Goal: Use online tool/utility: Utilize a website feature to perform a specific function

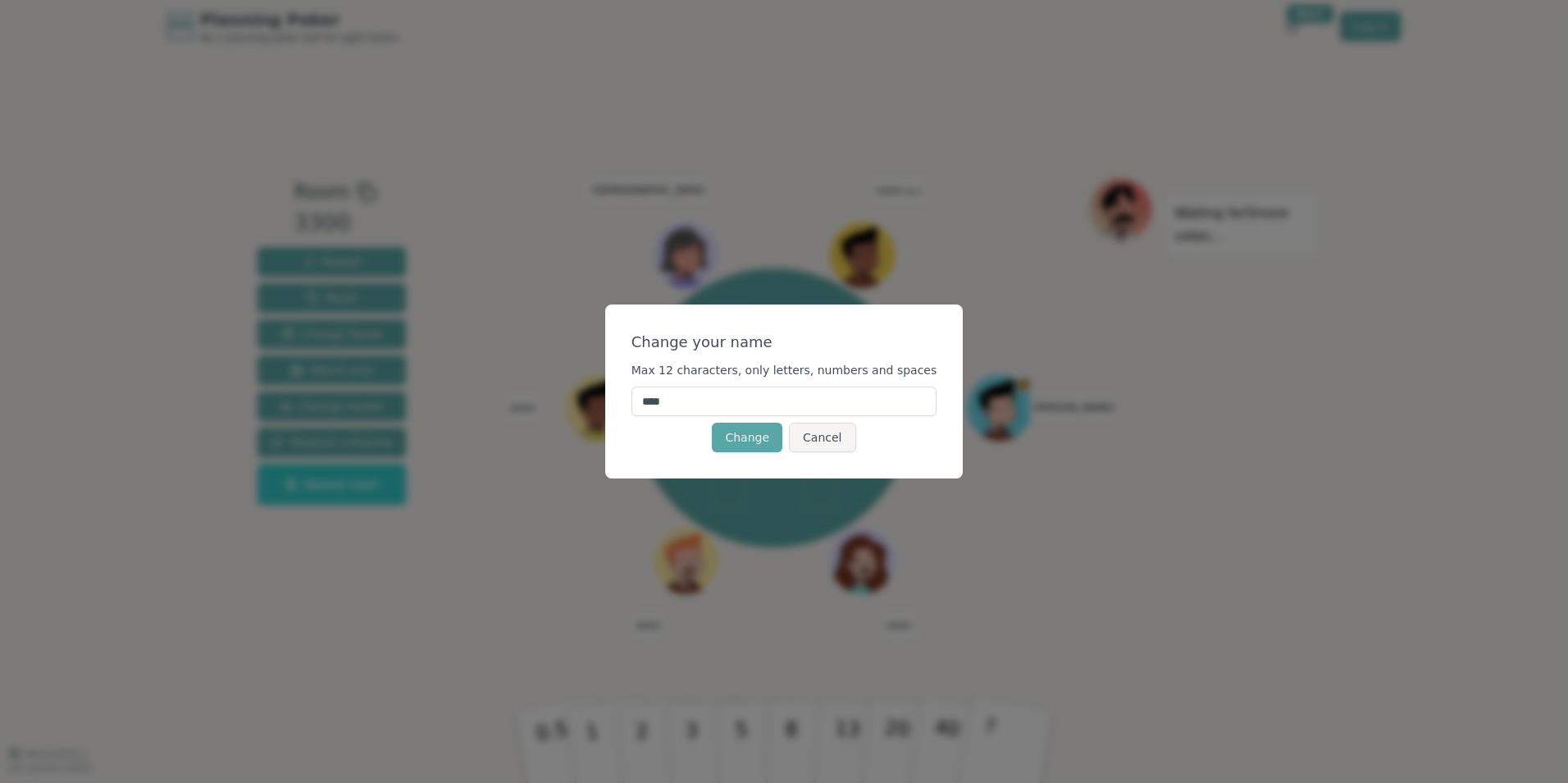
click at [757, 396] on input "****" at bounding box center [784, 401] width 306 height 30
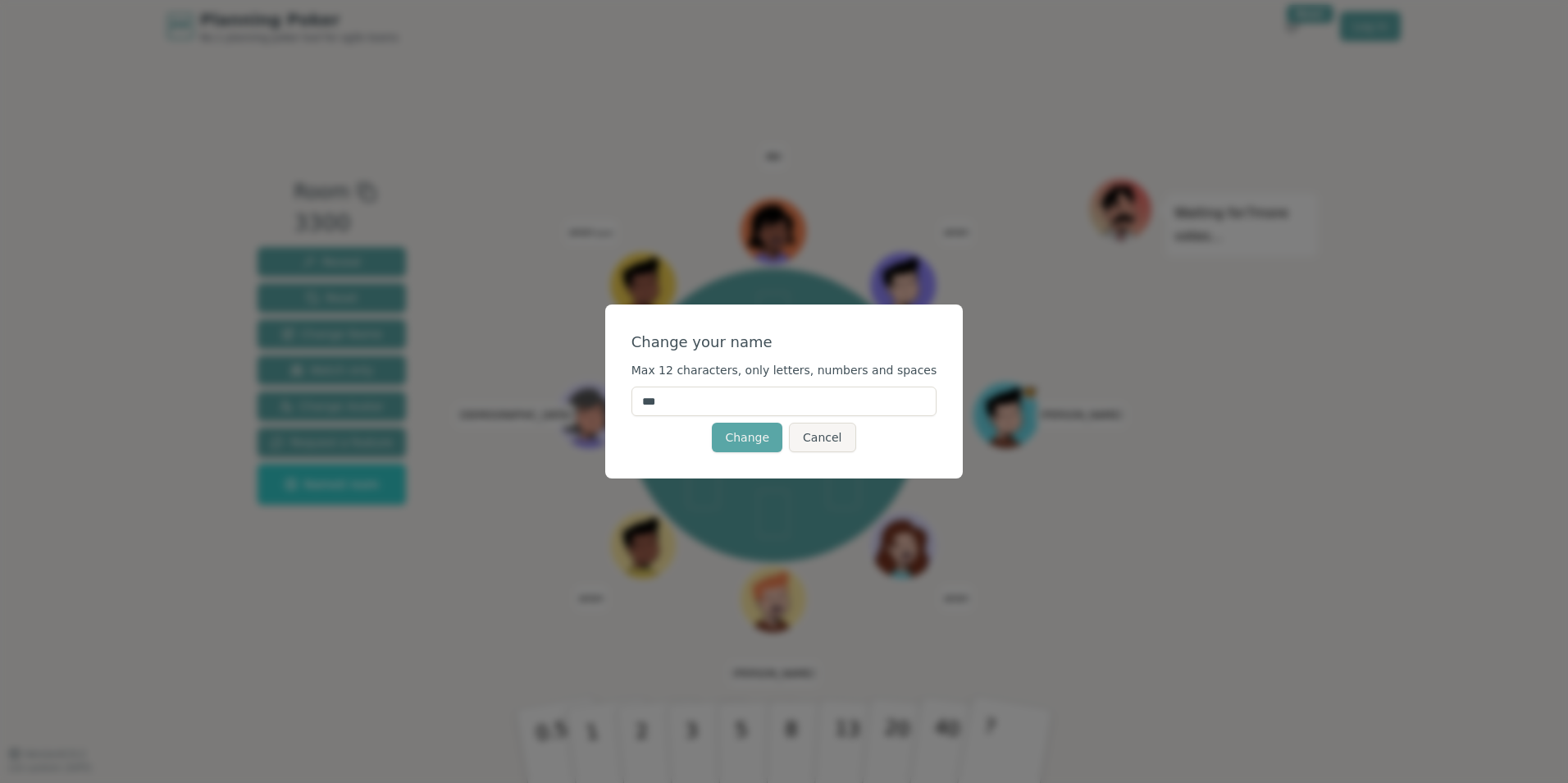
type input "****"
click button "Change" at bounding box center [747, 437] width 70 height 30
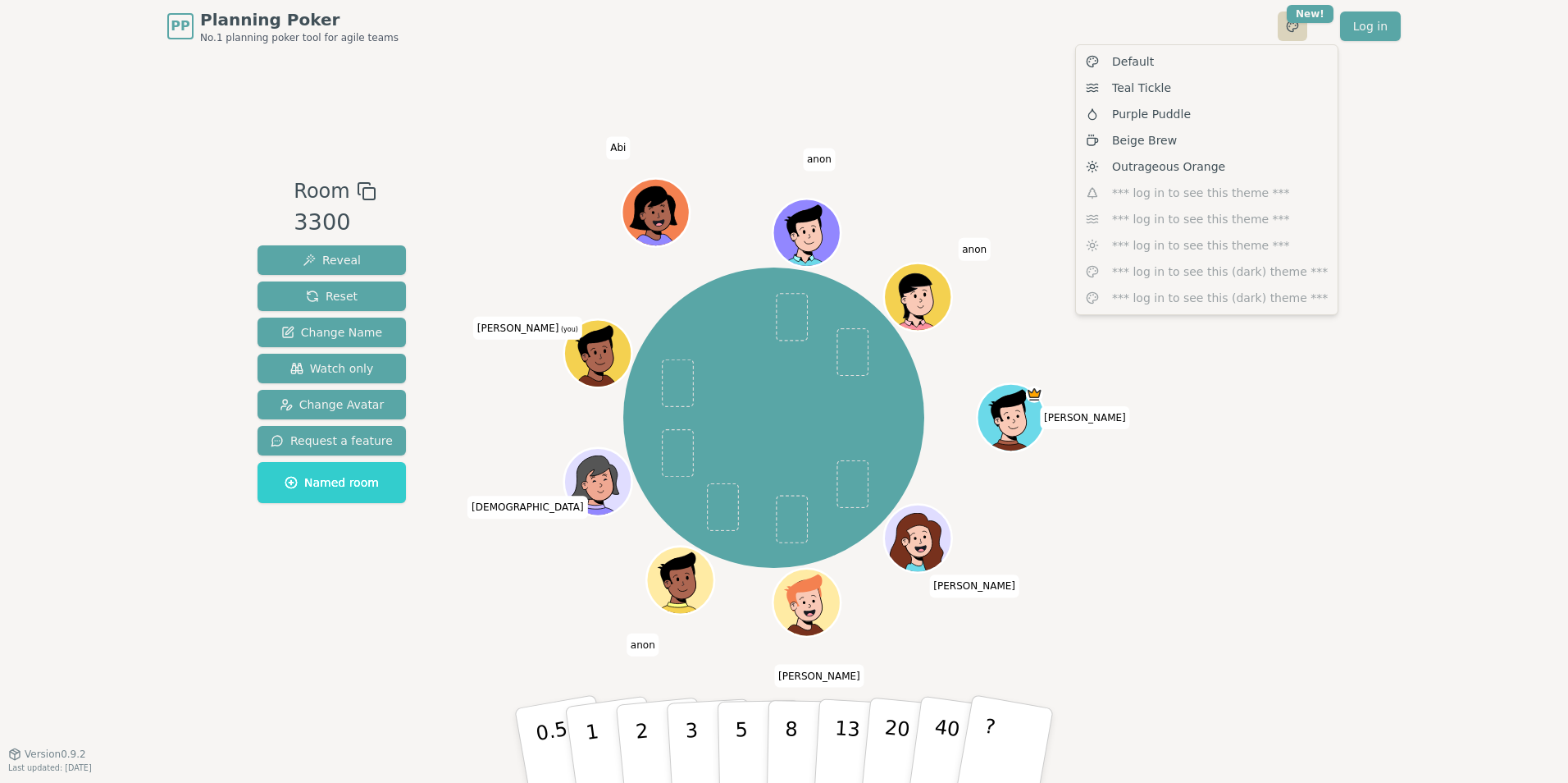
click at [1308, 23] on html "PP Planning Poker No.1 planning poker tool for agile teams Toggle theme New! Lo…" at bounding box center [784, 391] width 1568 height 783
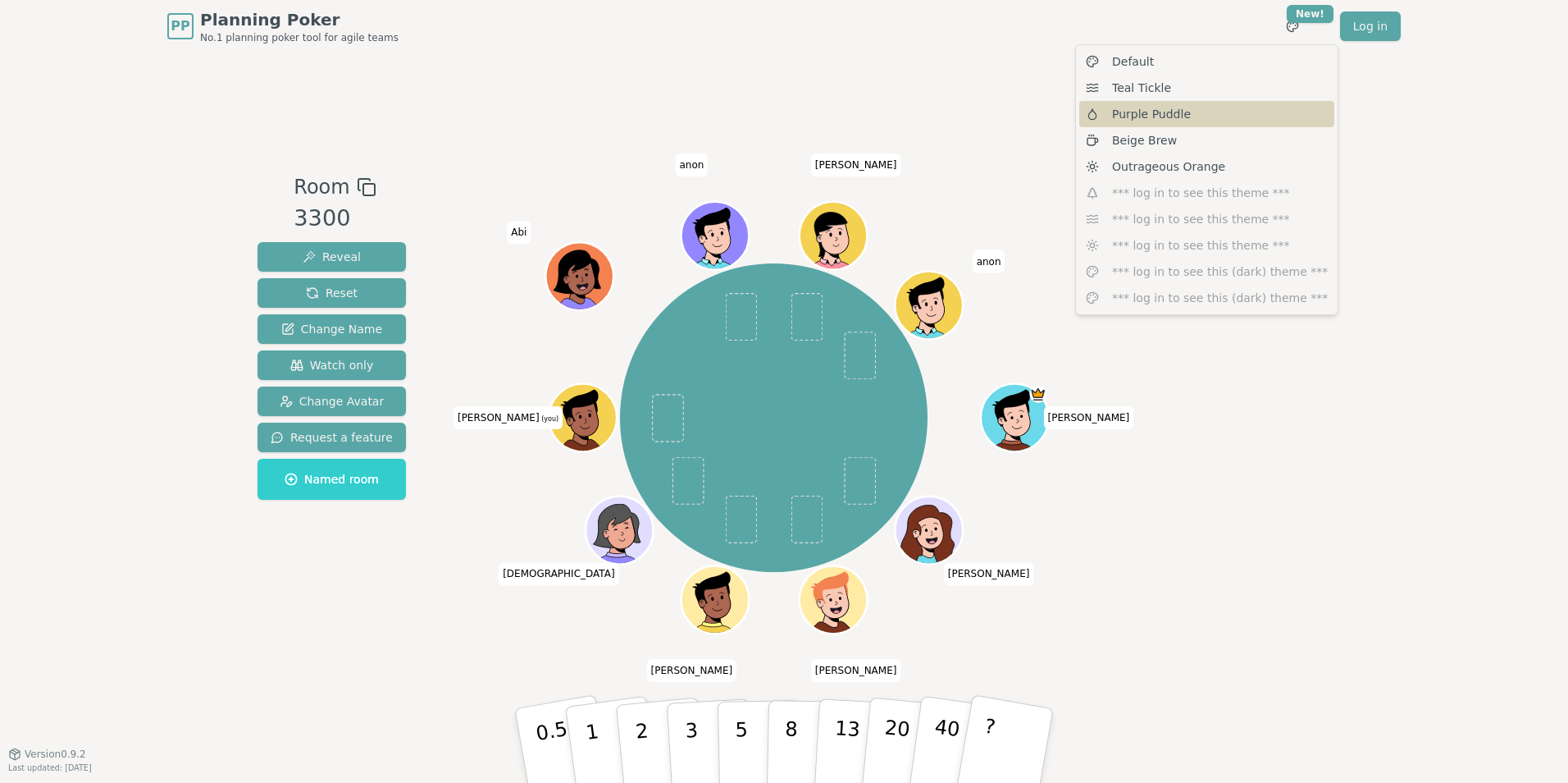
click at [1181, 118] on span "Purple Puddle" at bounding box center [1152, 114] width 79 height 16
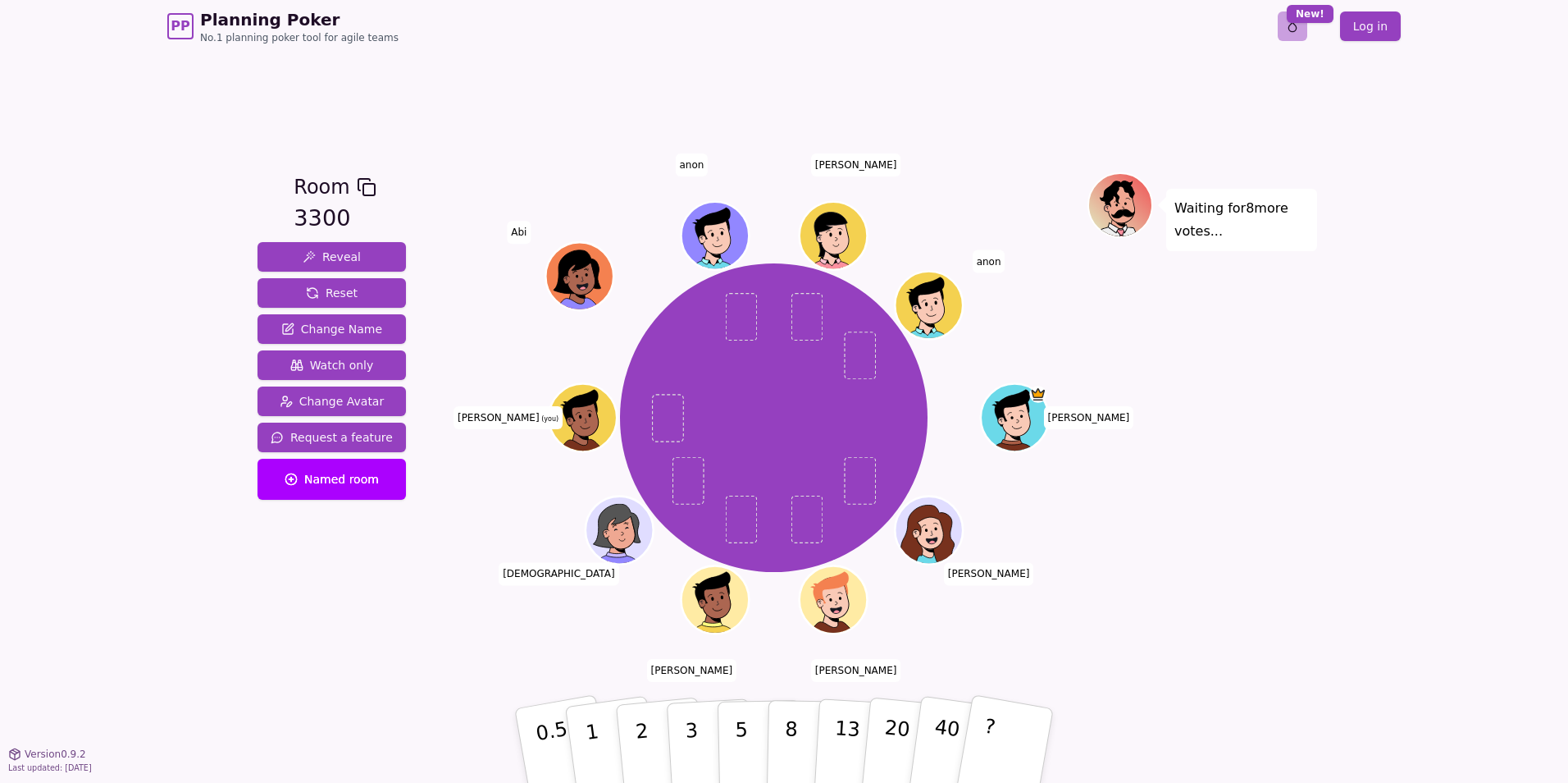
click at [1298, 31] on html "PP Planning Poker No.1 planning poker tool for agile teams Toggle theme New! Lo…" at bounding box center [784, 391] width 1568 height 783
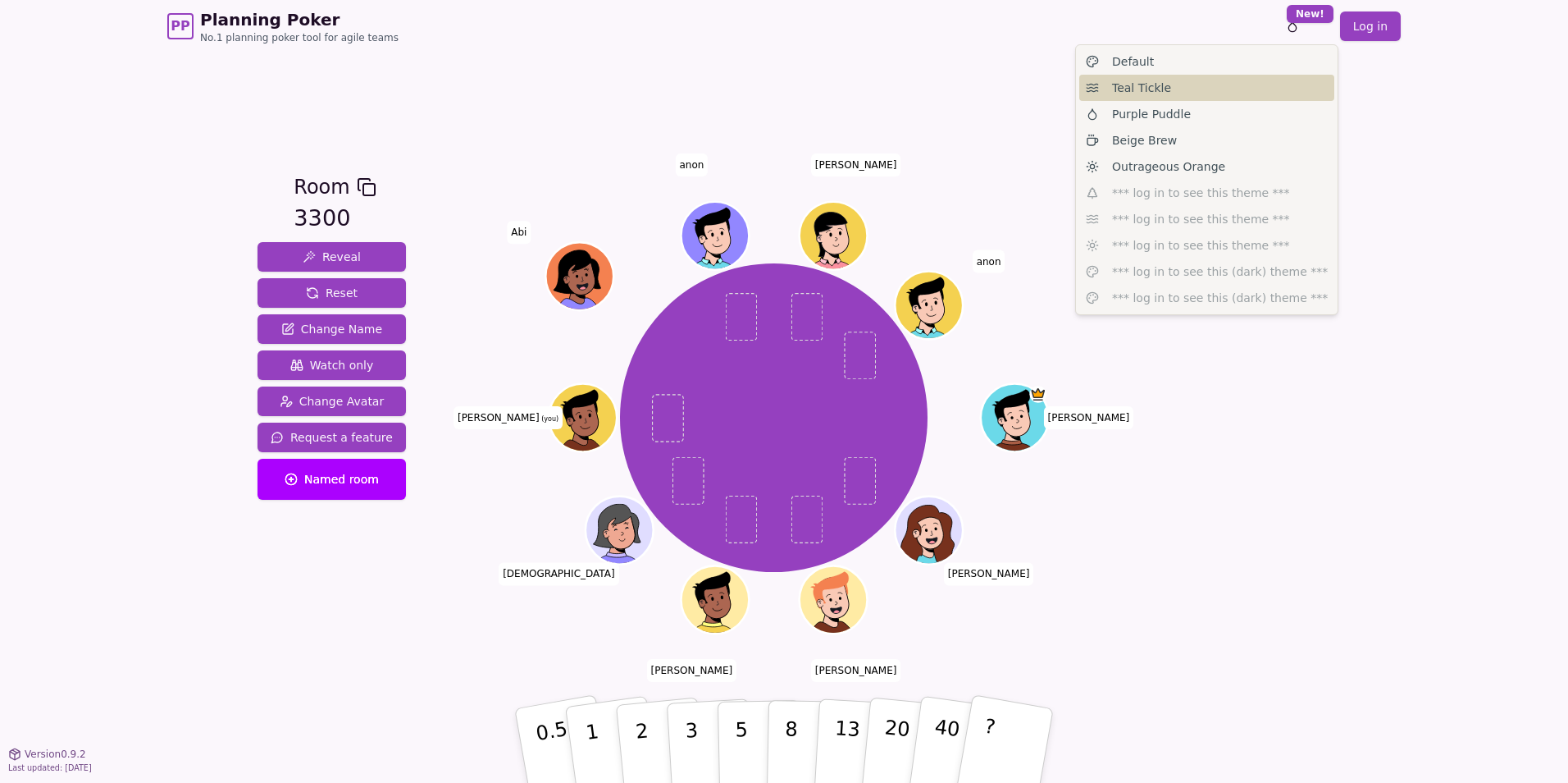
click at [1208, 100] on div "Teal Tickle" at bounding box center [1207, 87] width 255 height 26
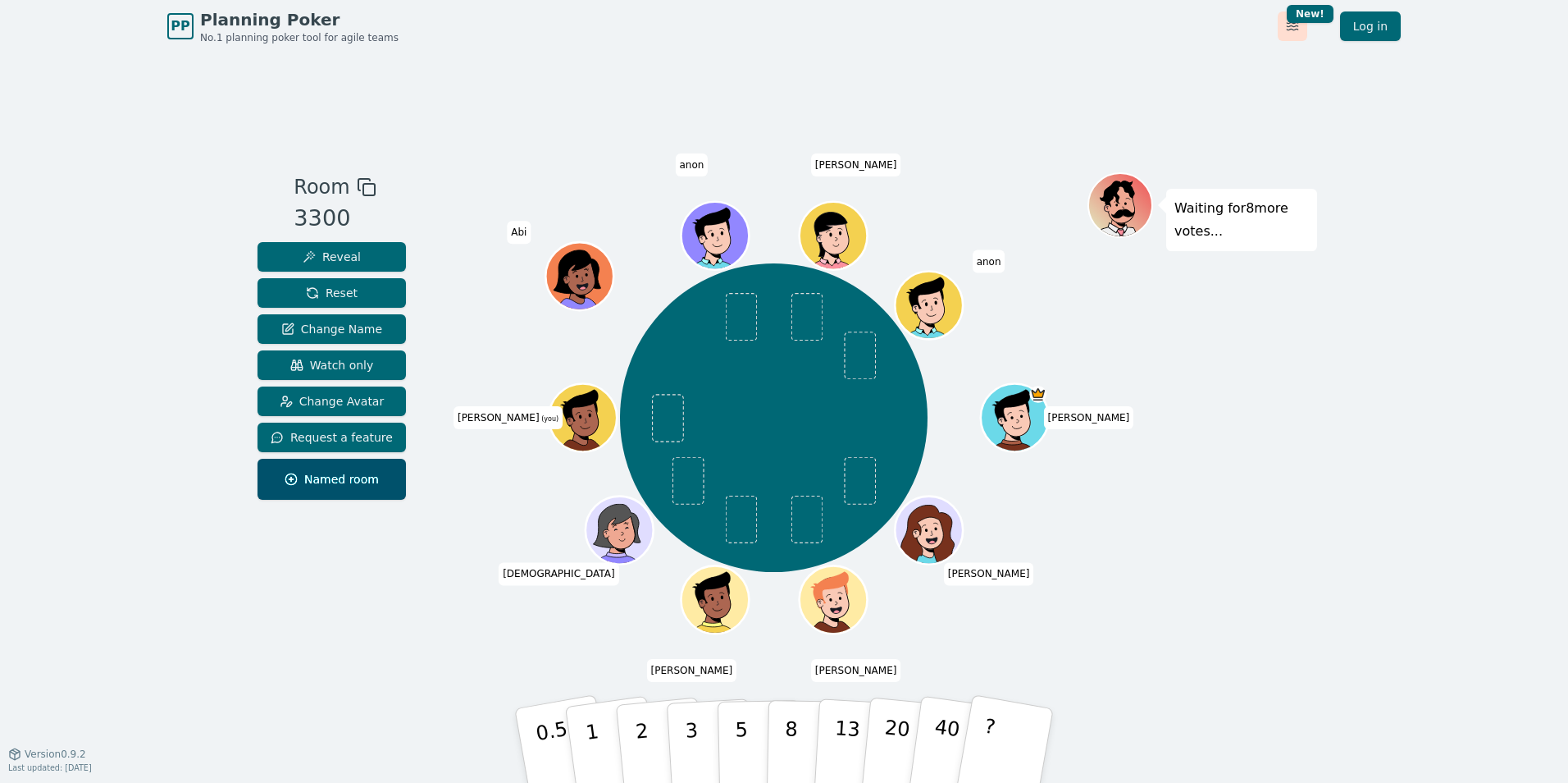
click at [1291, 25] on html "PP Planning Poker No.1 planning poker tool for agile teams Toggle theme New! Lo…" at bounding box center [784, 391] width 1568 height 783
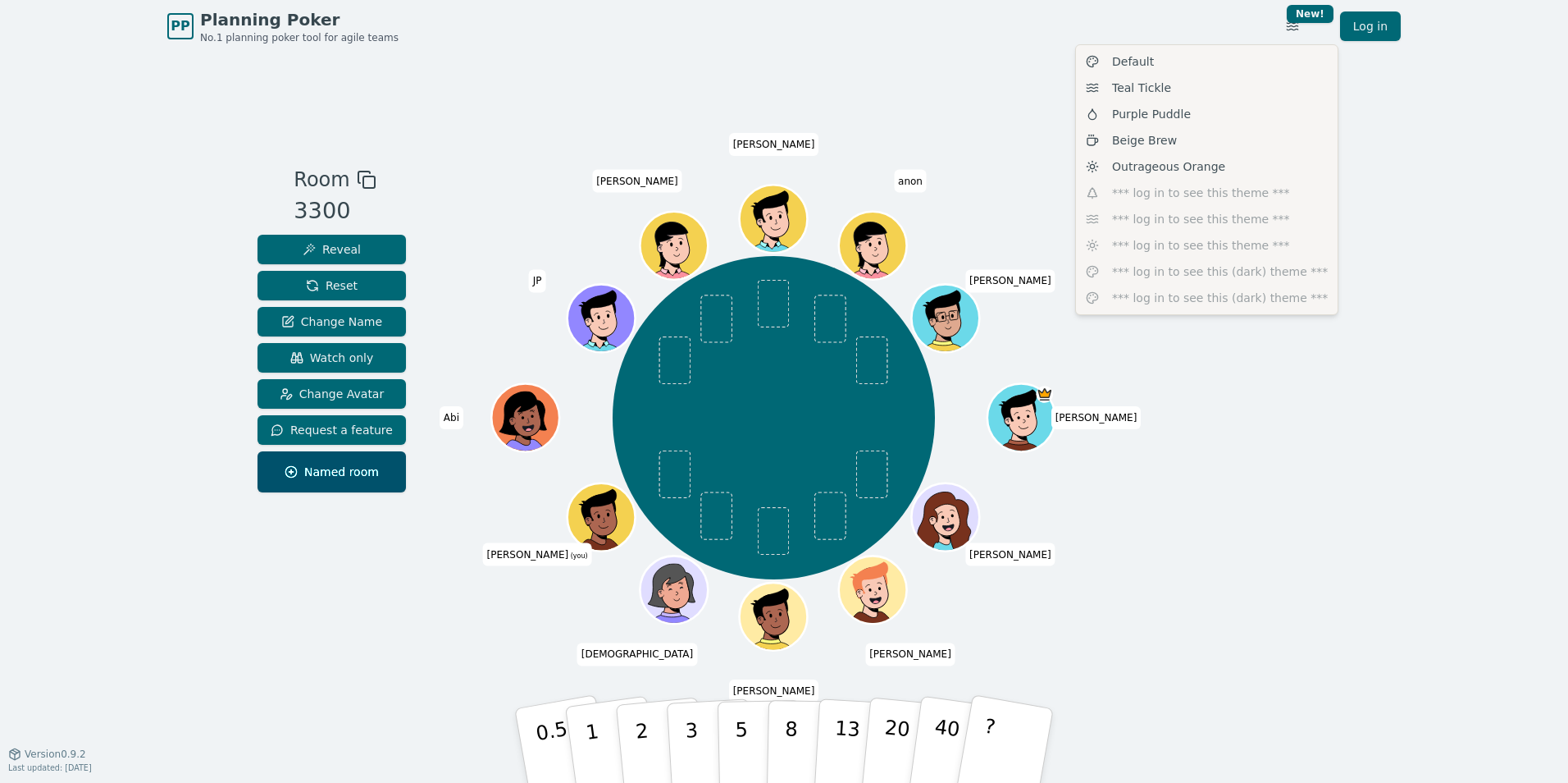
click at [1357, 141] on html "PP Planning Poker No.1 planning poker tool for agile teams Toggle theme New! Lo…" at bounding box center [784, 391] width 1568 height 783
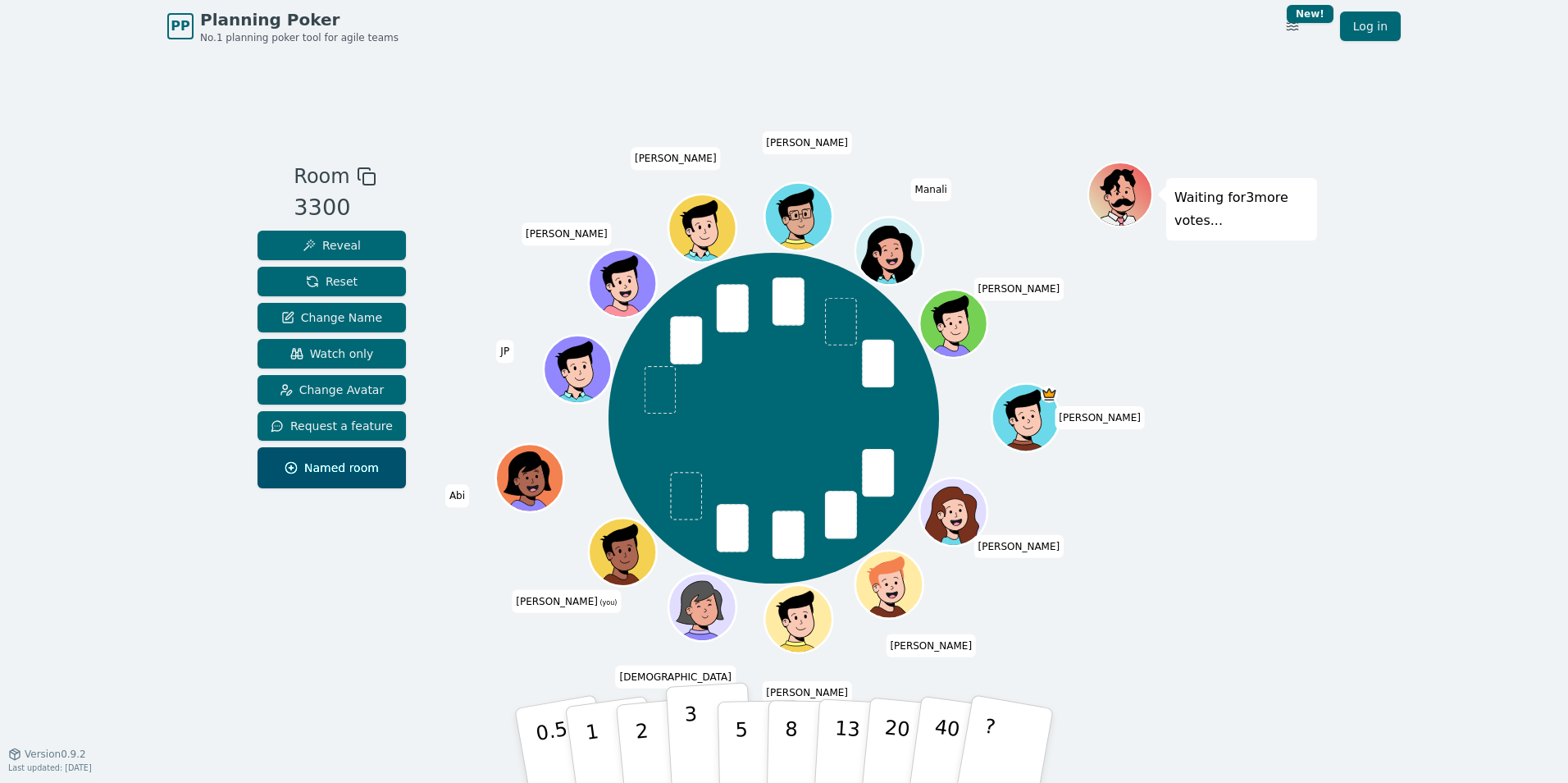
click at [698, 736] on button "3" at bounding box center [710, 746] width 89 height 128
click at [655, 739] on button "2" at bounding box center [661, 746] width 93 height 130
click at [692, 738] on p "3" at bounding box center [693, 746] width 18 height 89
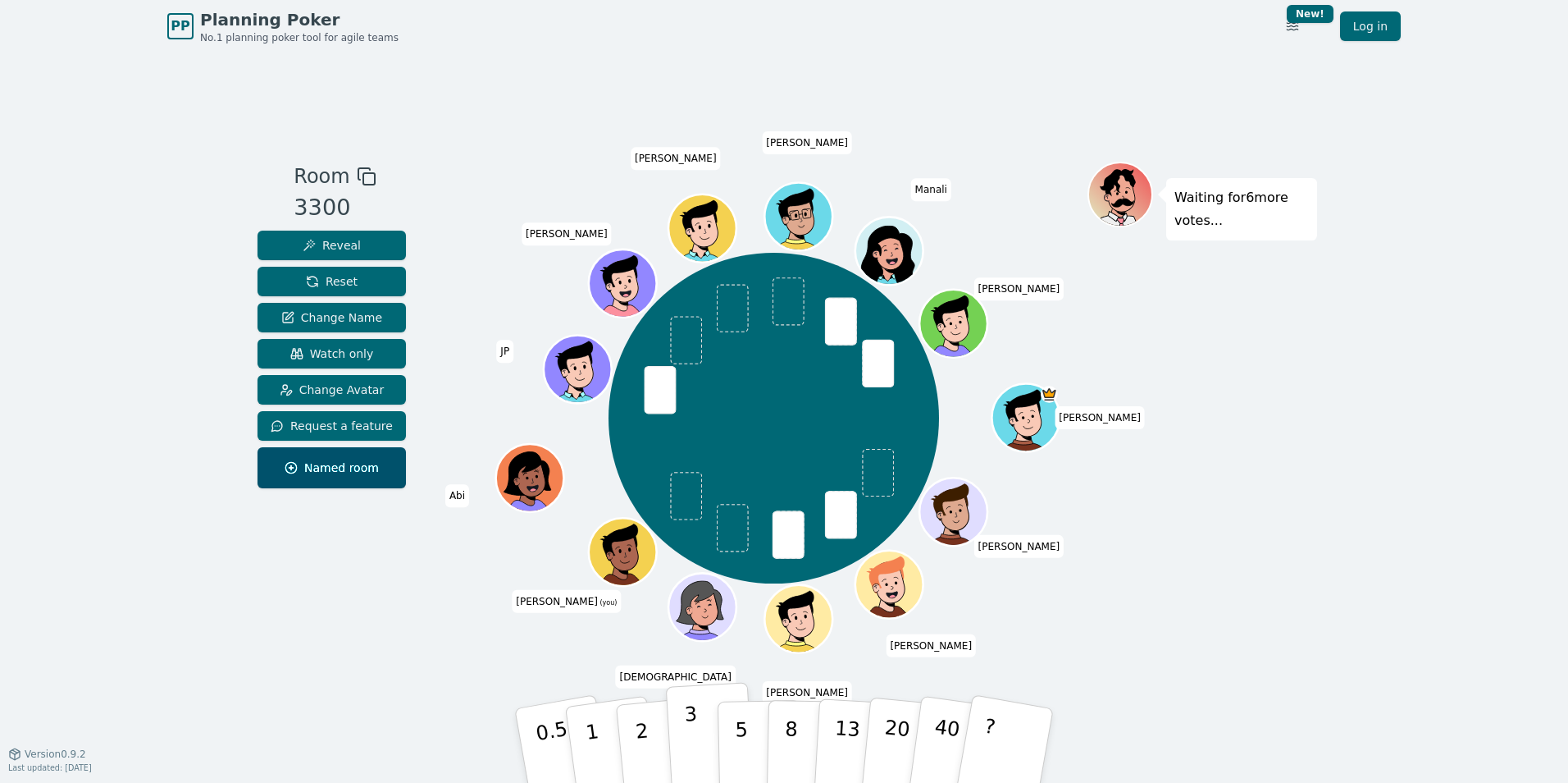
click at [695, 764] on p "3" at bounding box center [693, 746] width 18 height 89
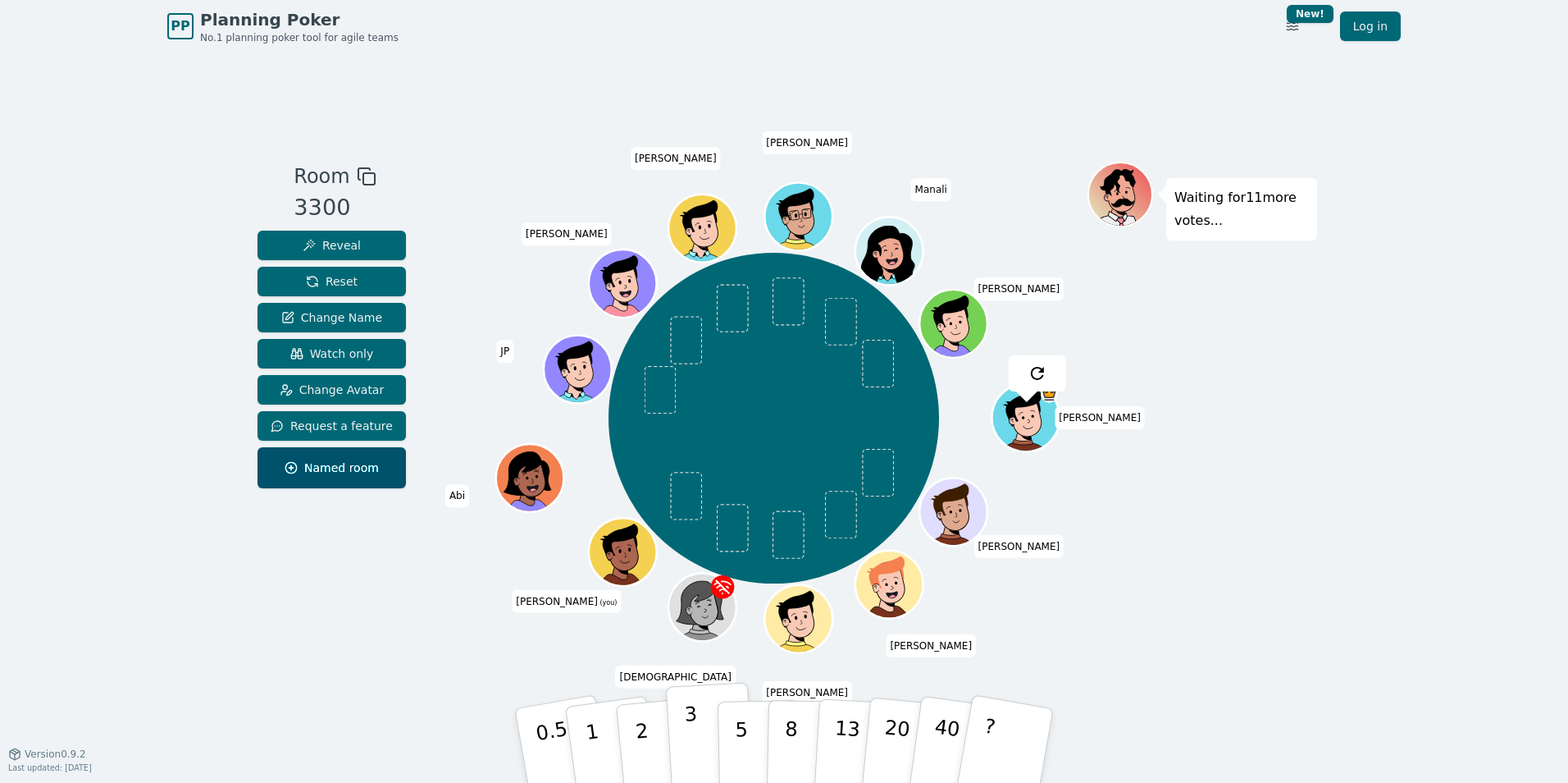
click at [702, 724] on button "3" at bounding box center [710, 746] width 89 height 128
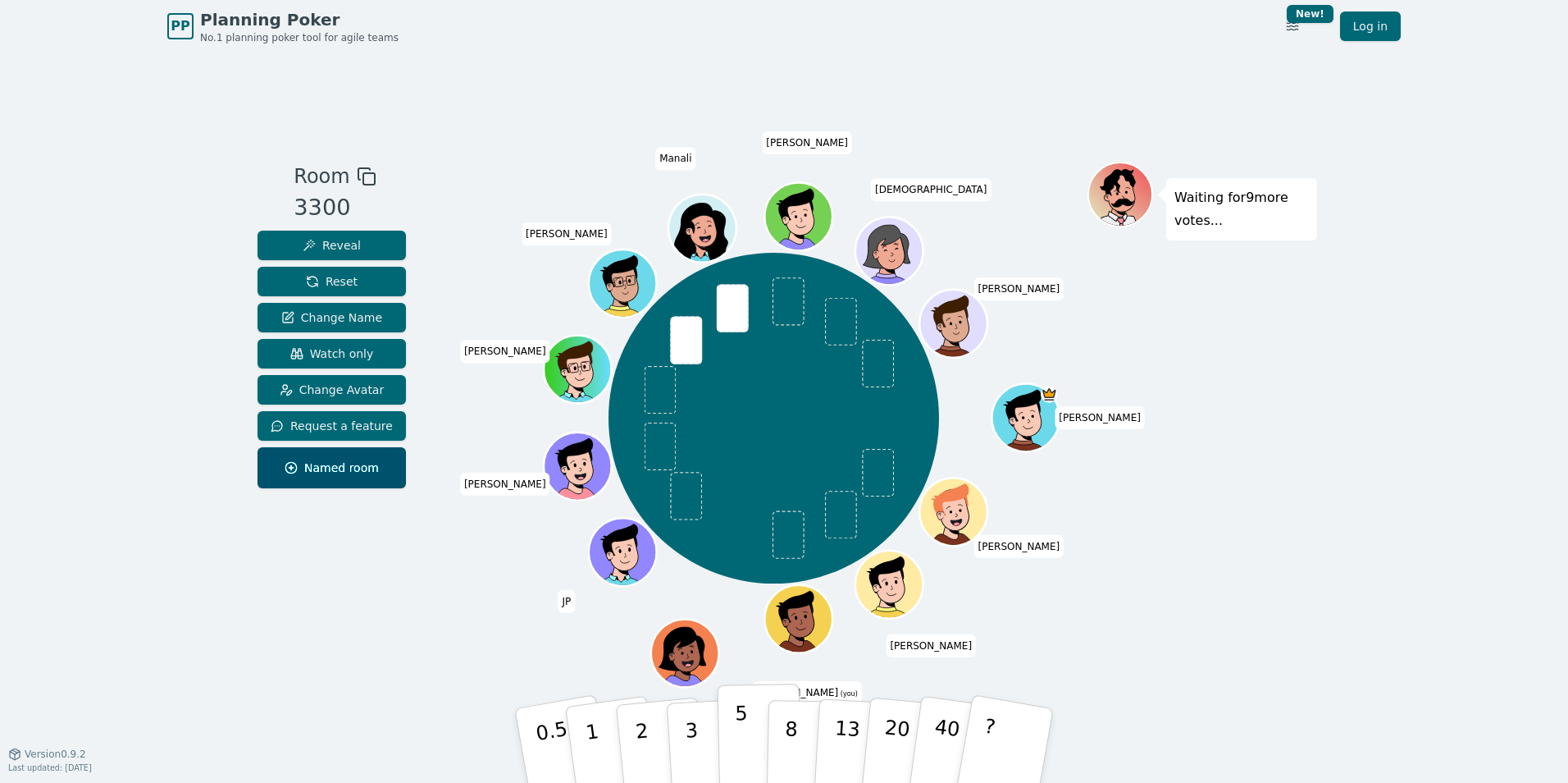
click at [743, 740] on p "5" at bounding box center [742, 745] width 14 height 89
click at [699, 742] on button "3" at bounding box center [710, 746] width 89 height 128
click at [652, 725] on button "2" at bounding box center [661, 746] width 93 height 130
click at [644, 751] on p "2" at bounding box center [644, 747] width 22 height 89
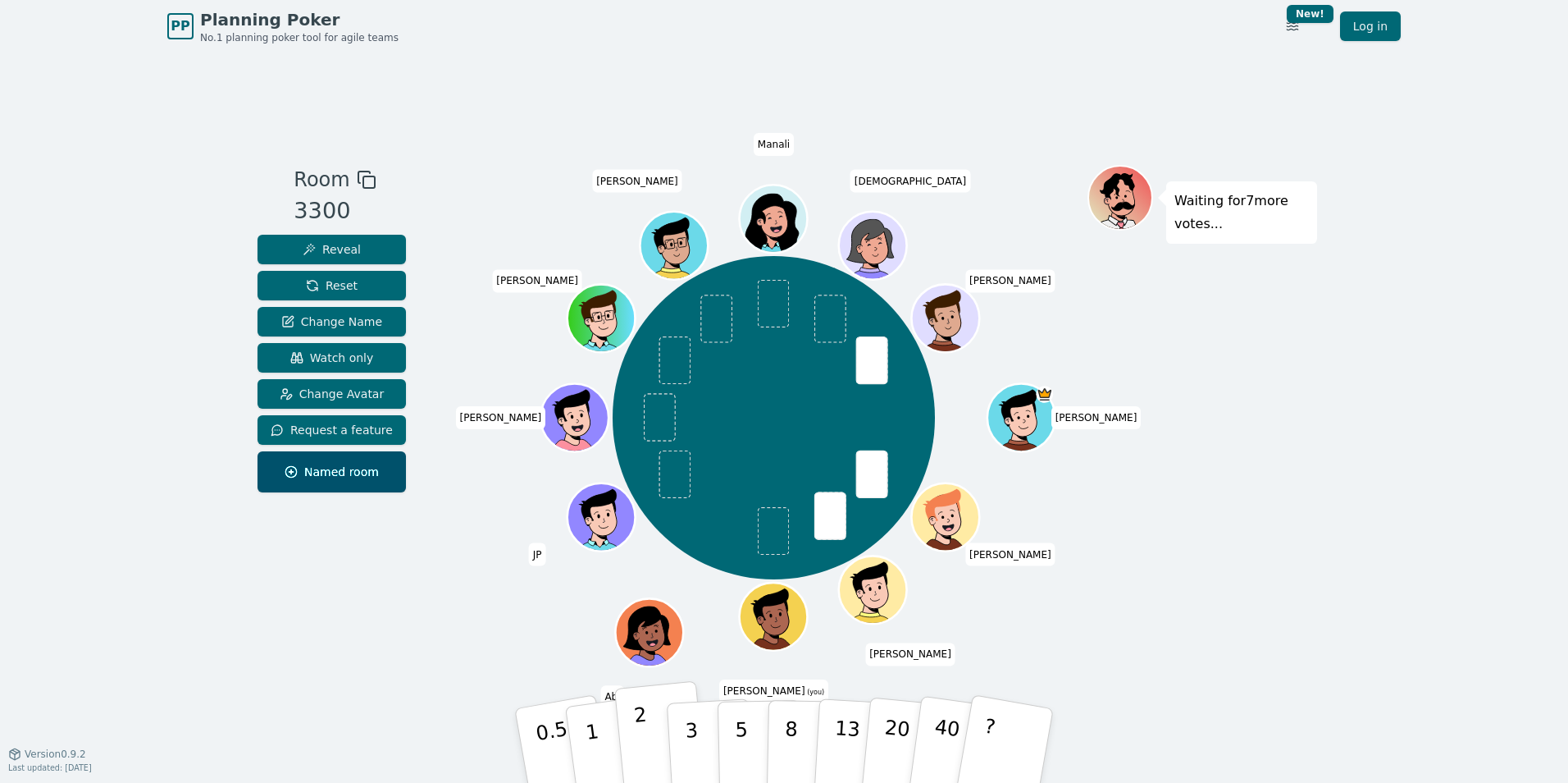
click at [640, 738] on p "2" at bounding box center [644, 747] width 22 height 89
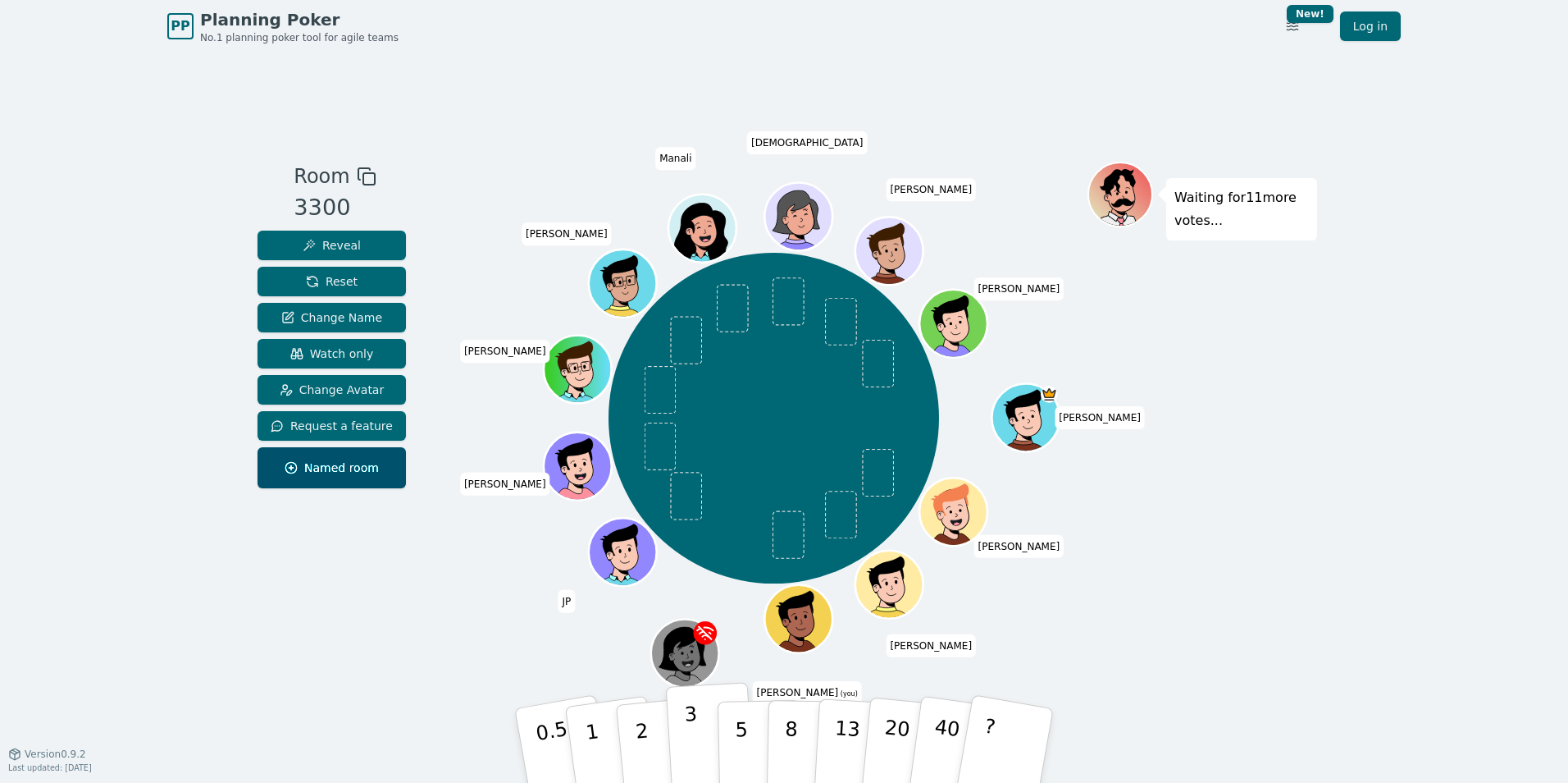
click at [701, 738] on button "3" at bounding box center [710, 746] width 89 height 128
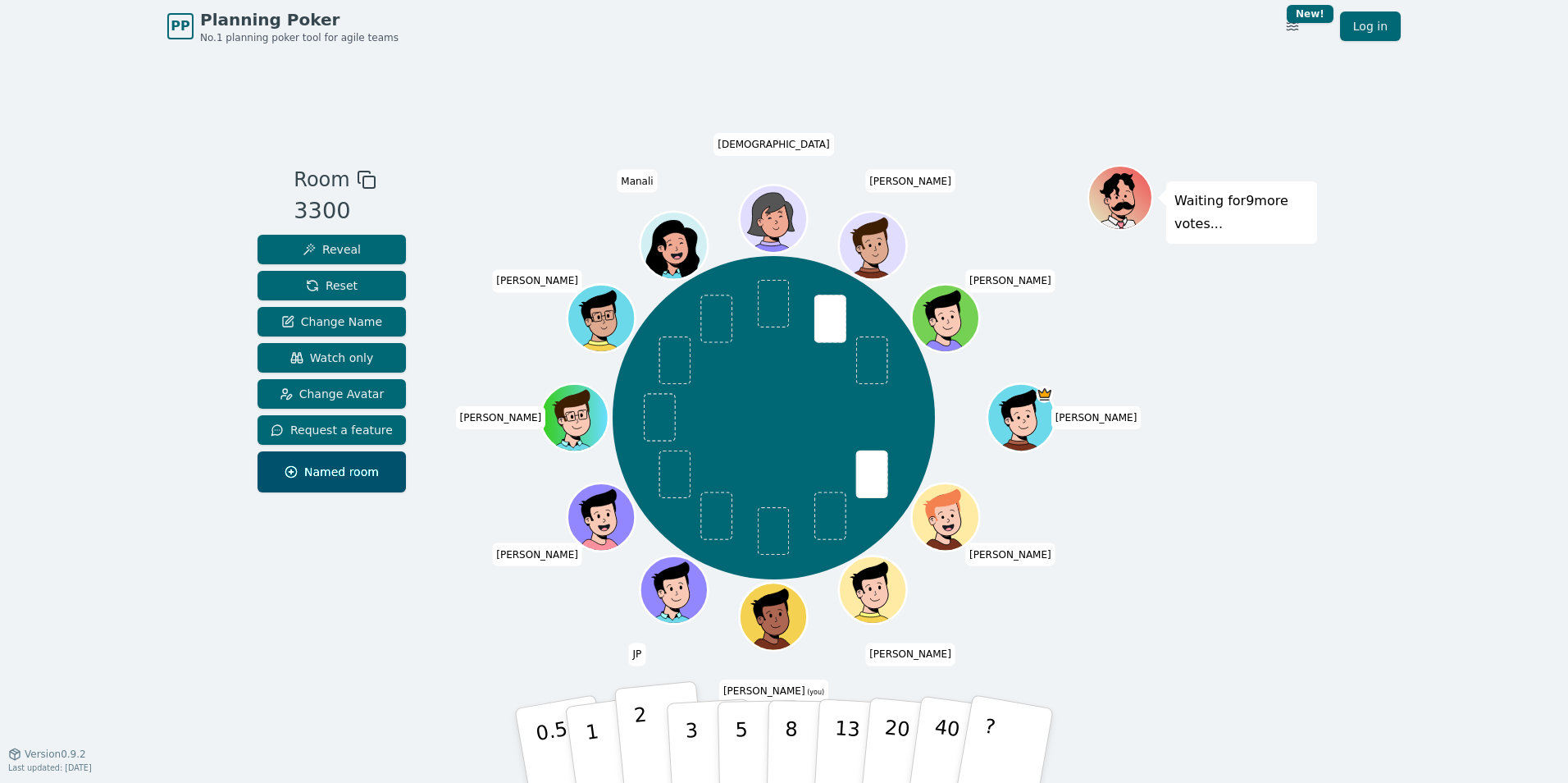
click at [648, 734] on button "2" at bounding box center [661, 746] width 93 height 130
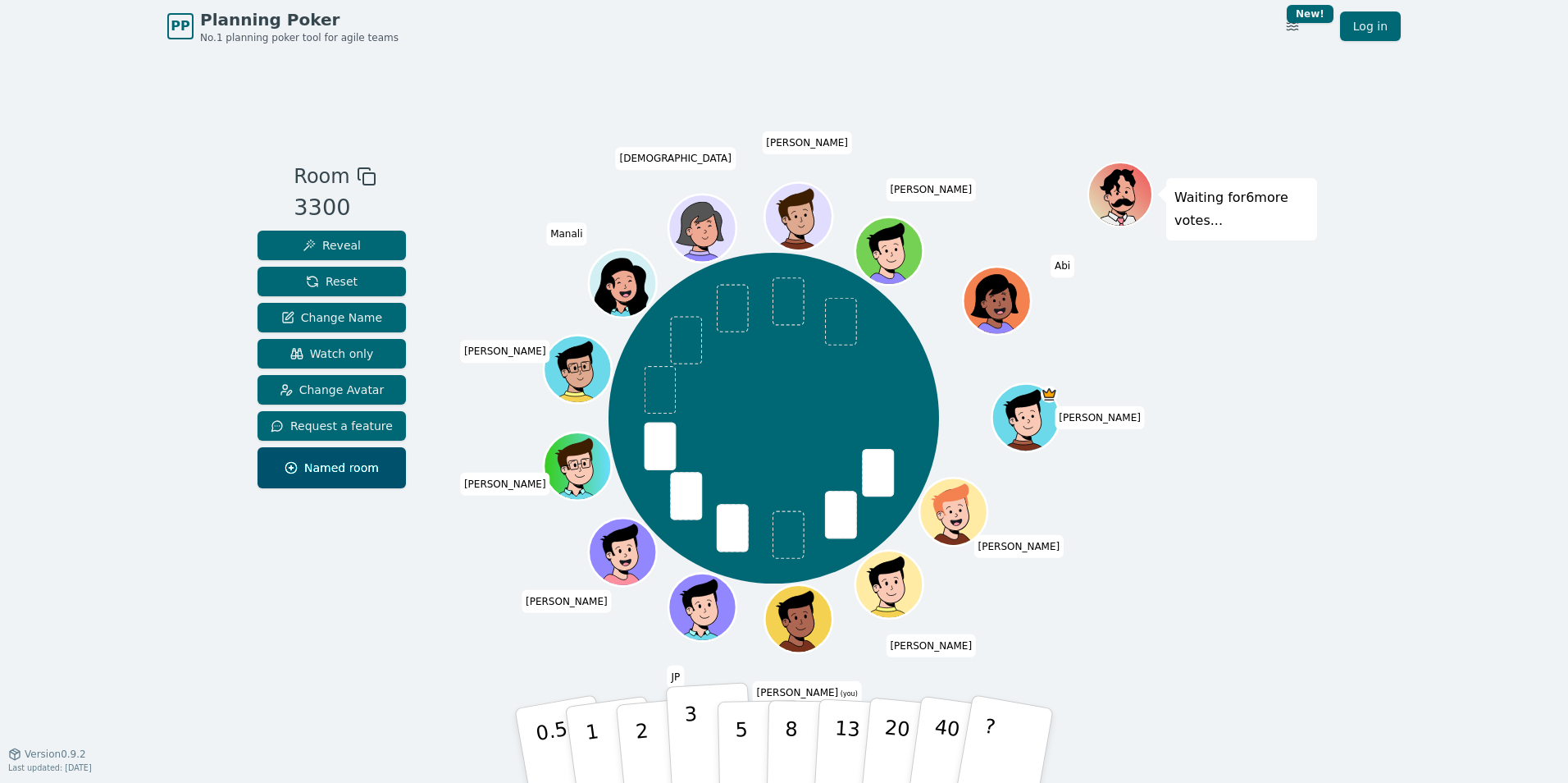
click at [688, 725] on p "3" at bounding box center [693, 746] width 18 height 89
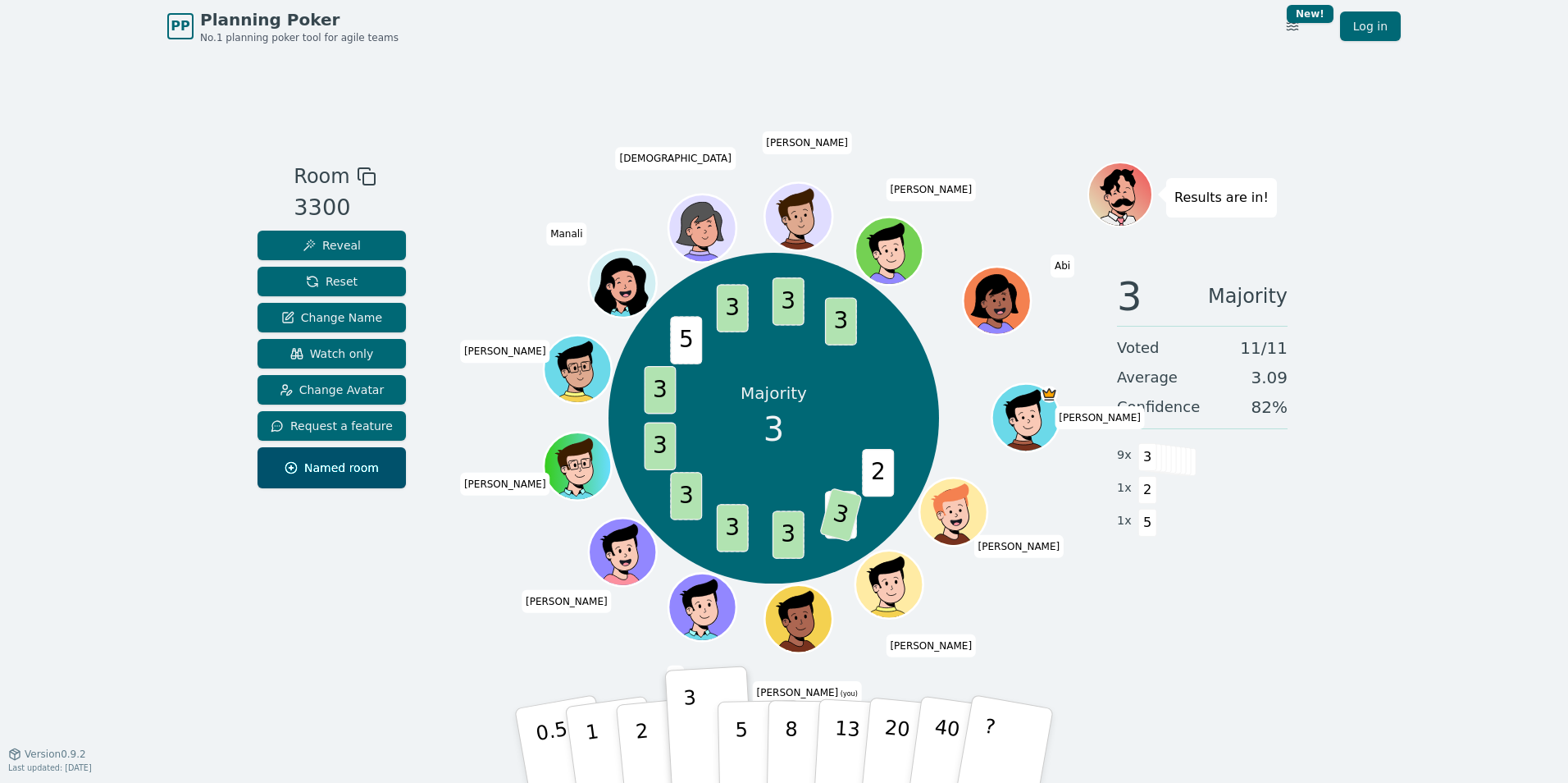
click at [1403, 118] on div "PP Planning Poker No.1 planning poker tool for agile teams Toggle theme New! Lo…" at bounding box center [784, 391] width 1568 height 783
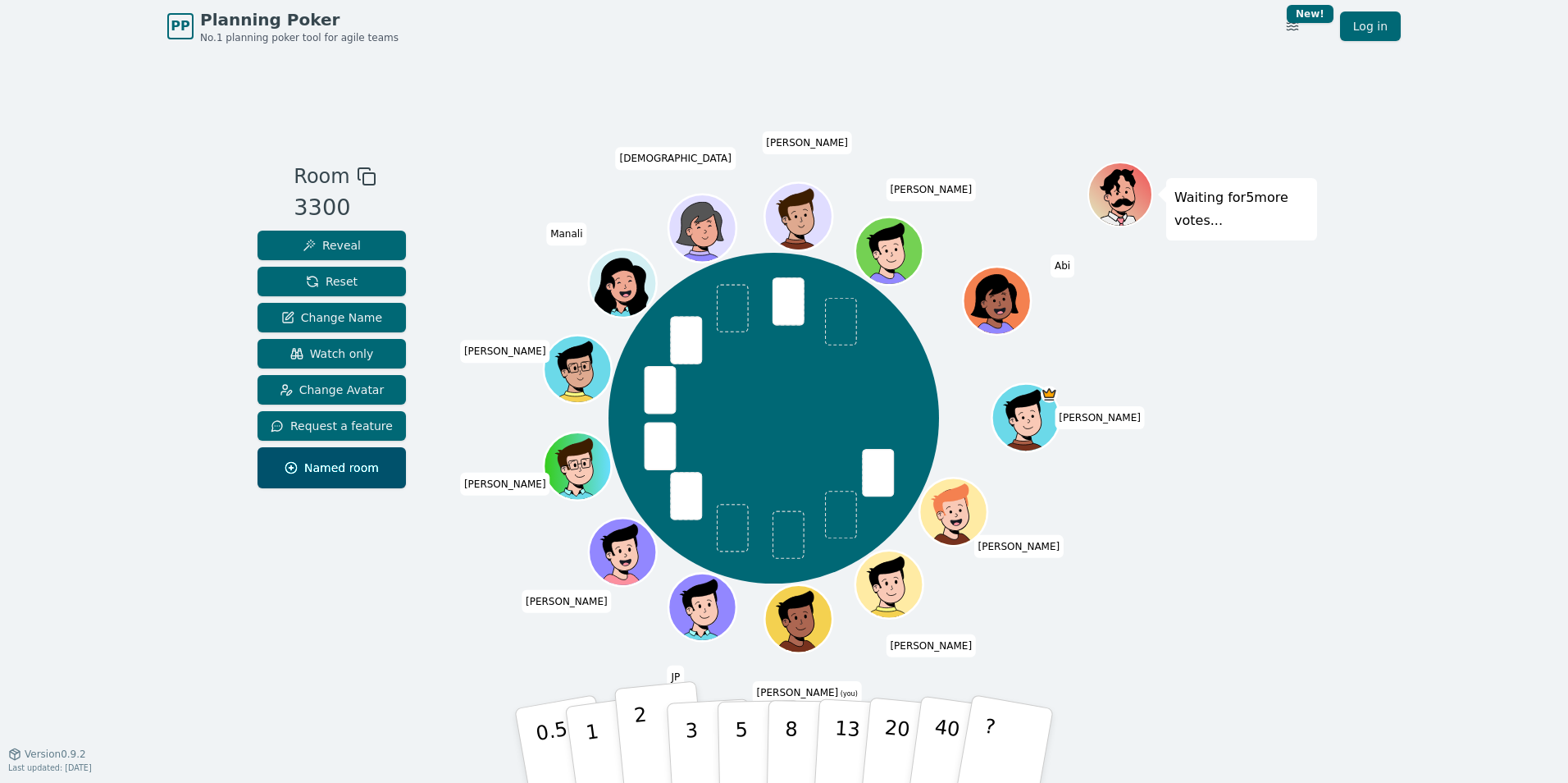
click at [647, 761] on p "2" at bounding box center [644, 747] width 22 height 89
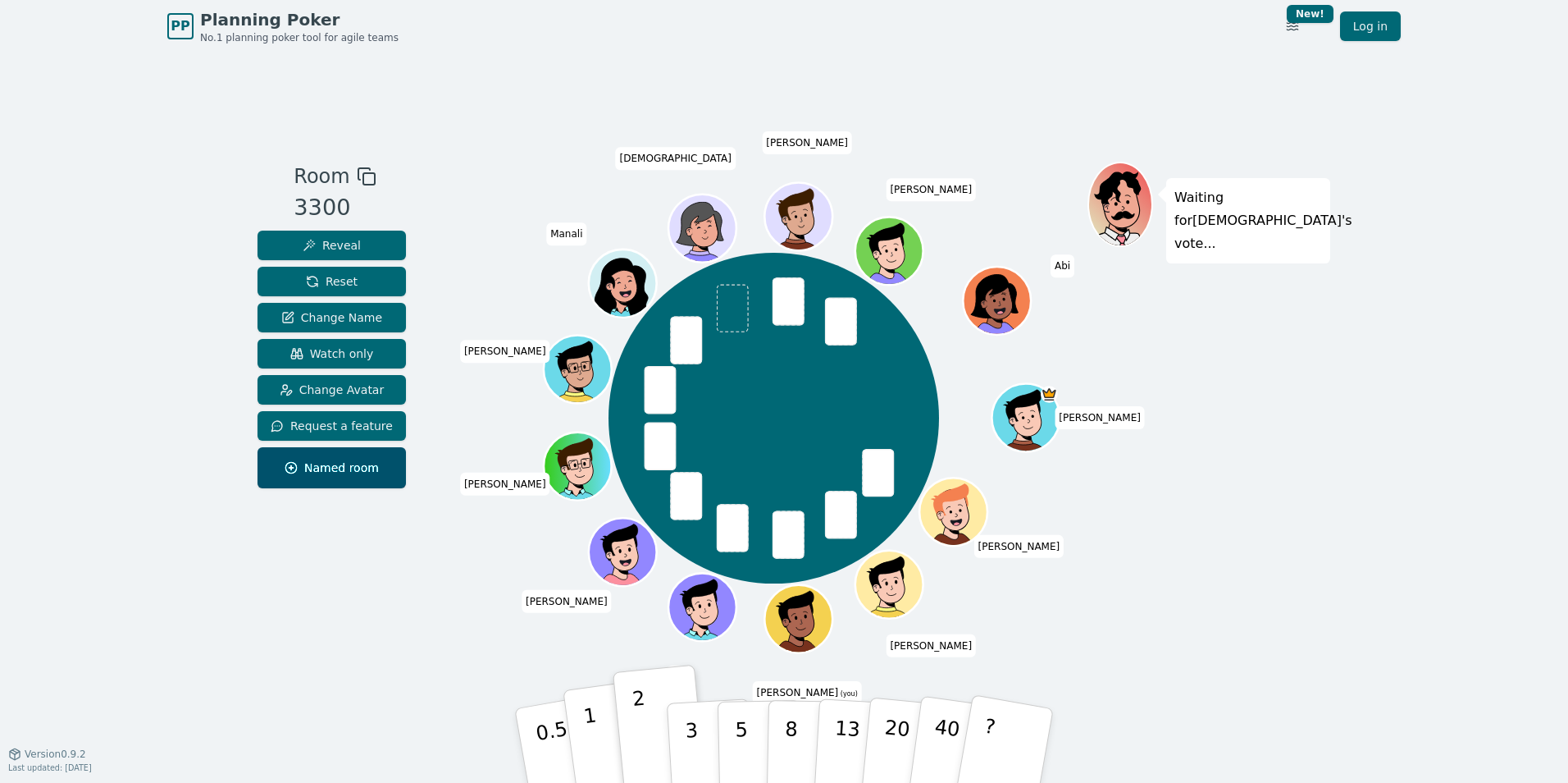
click at [585, 737] on button "1" at bounding box center [611, 746] width 98 height 133
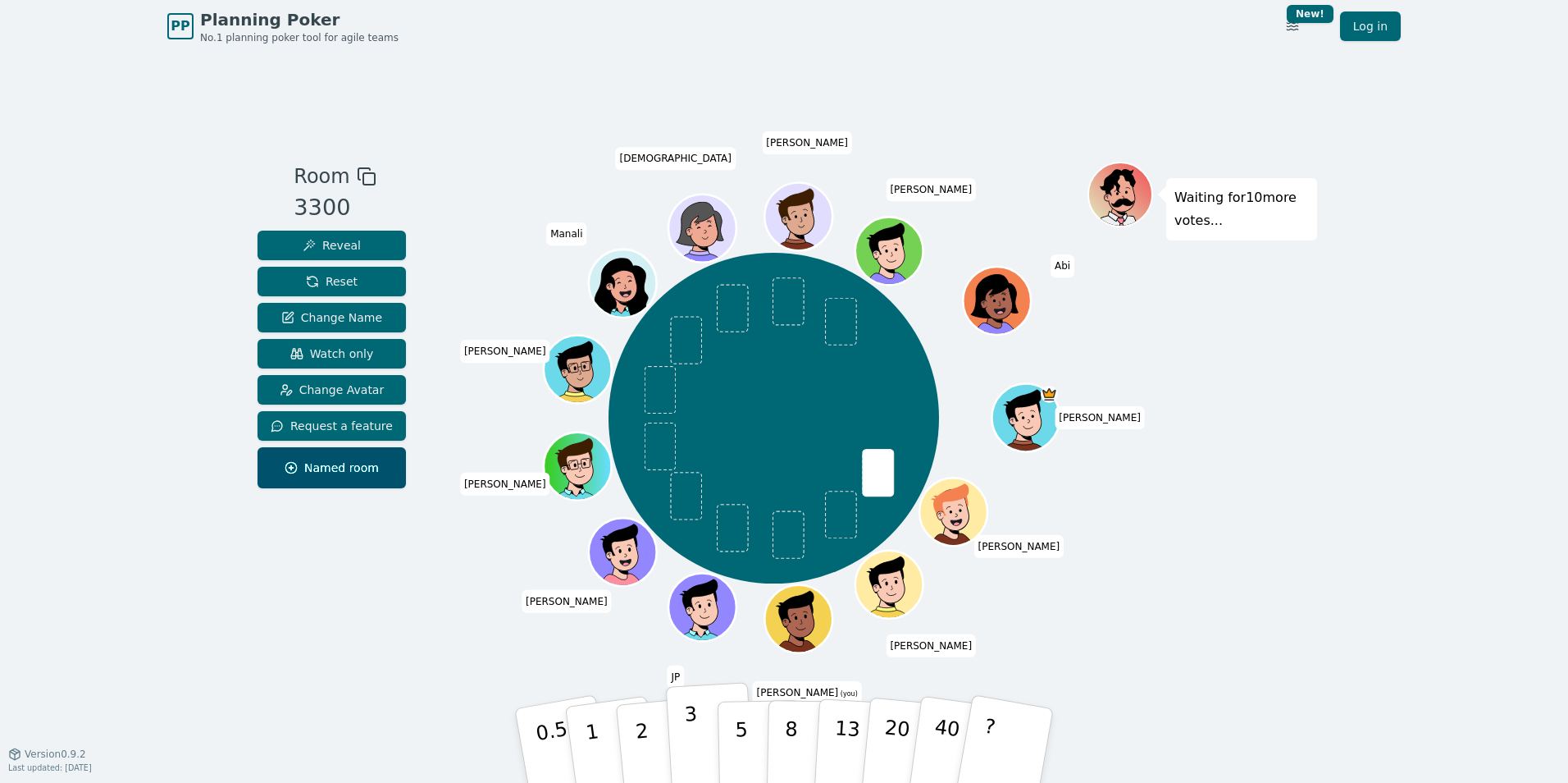
click at [697, 729] on button "3" at bounding box center [710, 746] width 89 height 128
click at [707, 739] on button "3" at bounding box center [710, 746] width 89 height 128
click at [683, 734] on button "3" at bounding box center [710, 746] width 89 height 128
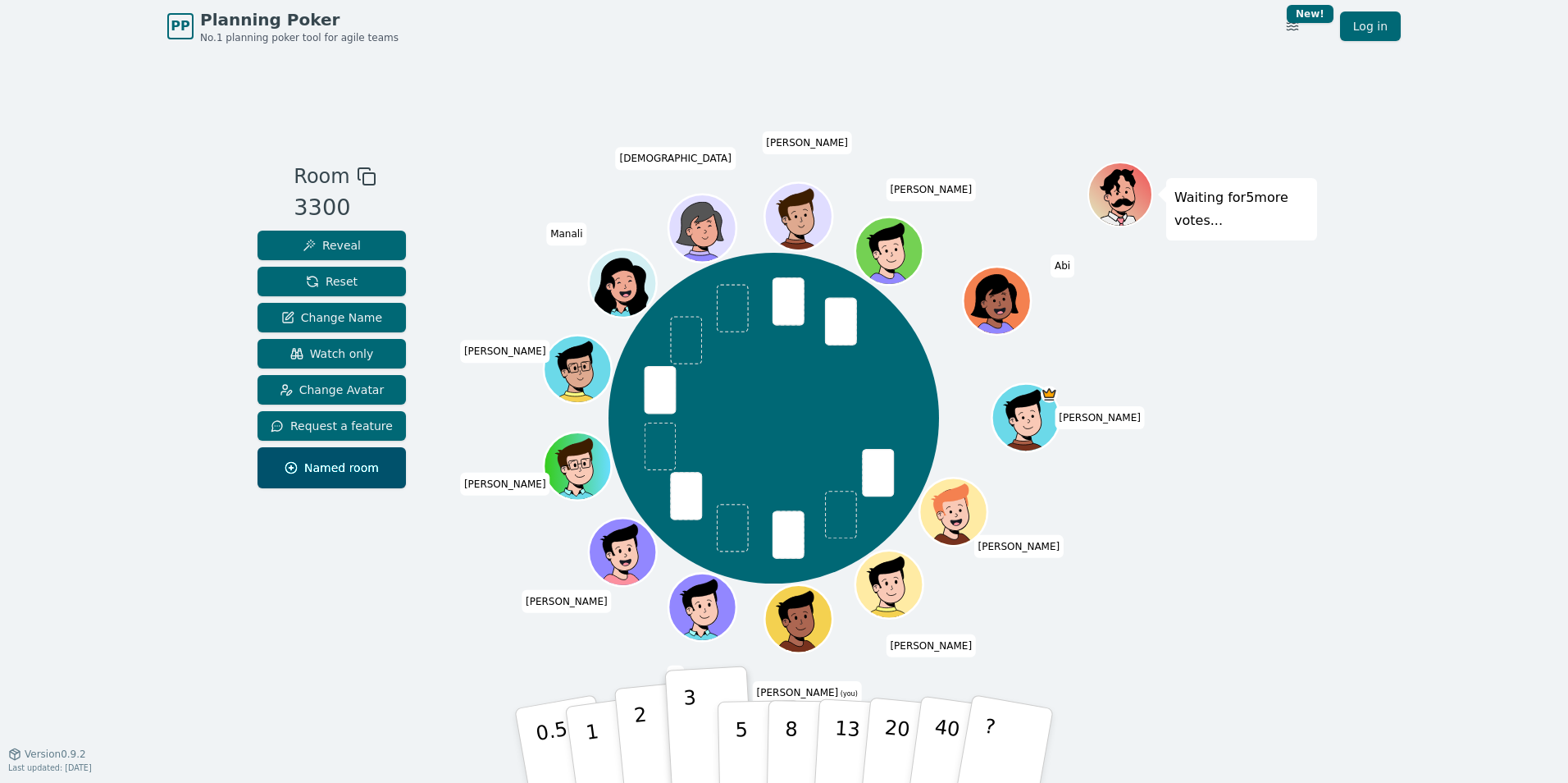
click at [648, 726] on button "2" at bounding box center [661, 746] width 93 height 130
click at [686, 719] on p "3" at bounding box center [693, 746] width 18 height 89
